Goal: Task Accomplishment & Management: Use online tool/utility

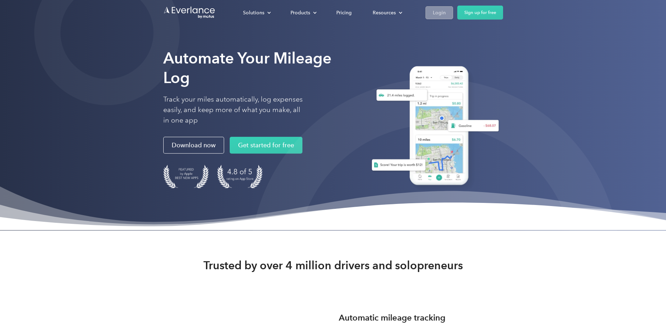
click at [446, 10] on div "Login" at bounding box center [439, 12] width 13 height 9
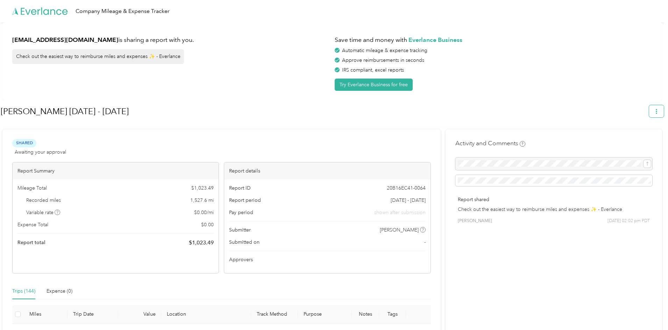
click at [662, 112] on button "button" at bounding box center [656, 111] width 15 height 12
click at [637, 141] on span "Download" at bounding box center [639, 144] width 23 height 7
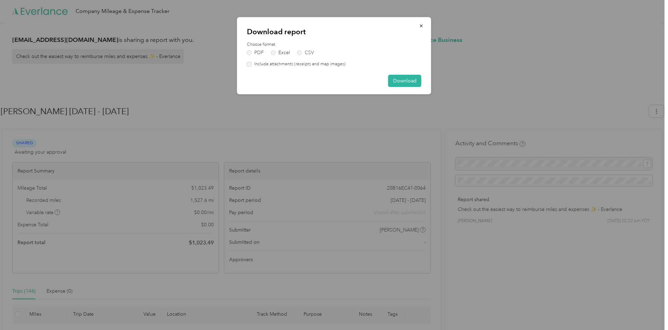
click at [394, 92] on div "Download report Choose format PDF Excel CSV Include attachments (receipts and m…" at bounding box center [334, 55] width 194 height 77
click at [402, 78] on button "Download" at bounding box center [404, 81] width 33 height 12
